Goal: Task Accomplishment & Management: Manage account settings

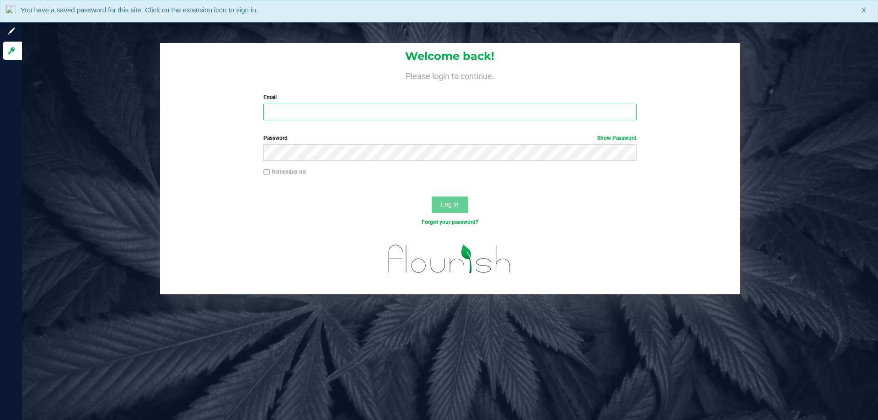
click at [317, 114] on input "Email" at bounding box center [449, 112] width 373 height 16
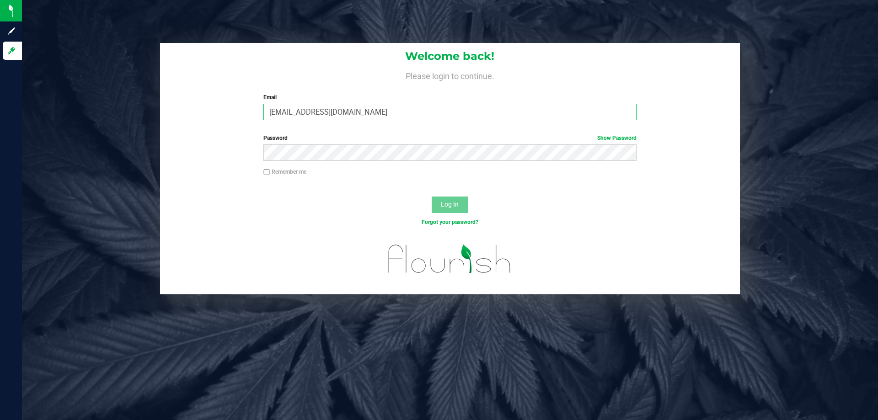
type input "[EMAIL_ADDRESS][DOMAIN_NAME]"
click at [431, 197] on button "Log In" at bounding box center [449, 205] width 37 height 16
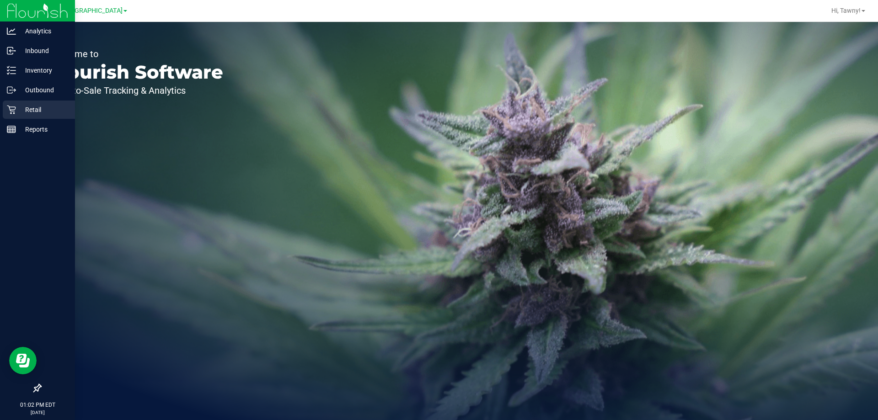
click at [9, 113] on icon at bounding box center [11, 109] width 9 height 9
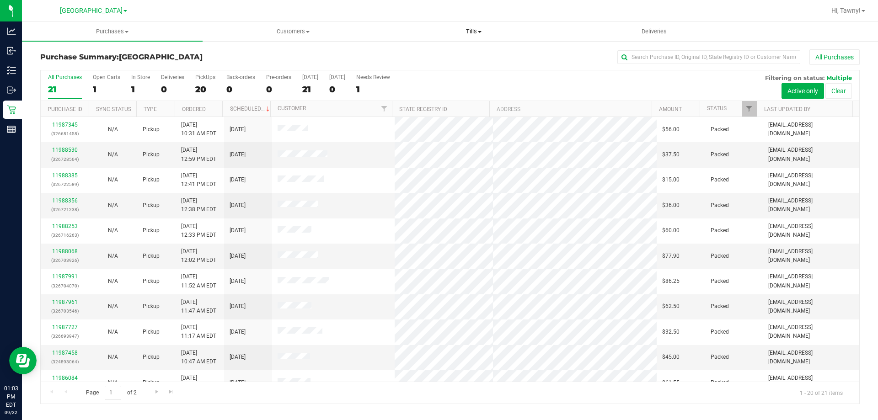
click at [468, 27] on uib-tab-heading "Tills Manage tills Reconcile e-payments" at bounding box center [473, 31] width 180 height 18
click at [445, 56] on li "Manage tills" at bounding box center [473, 55] width 181 height 11
